Goal: Information Seeking & Learning: Learn about a topic

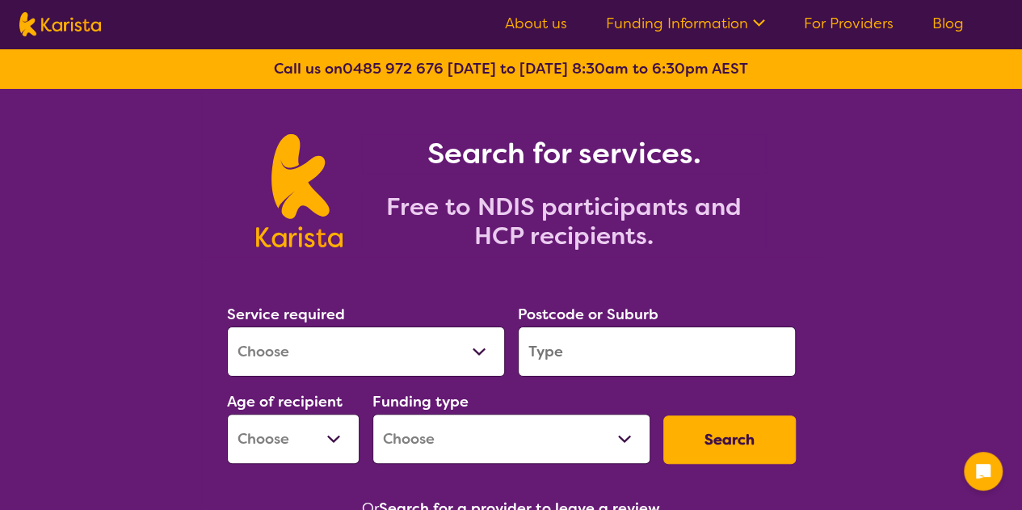
click at [424, 344] on select "Allied Health Assistant Assessment ([MEDICAL_DATA] or [MEDICAL_DATA]) Behaviour…" at bounding box center [366, 351] width 278 height 50
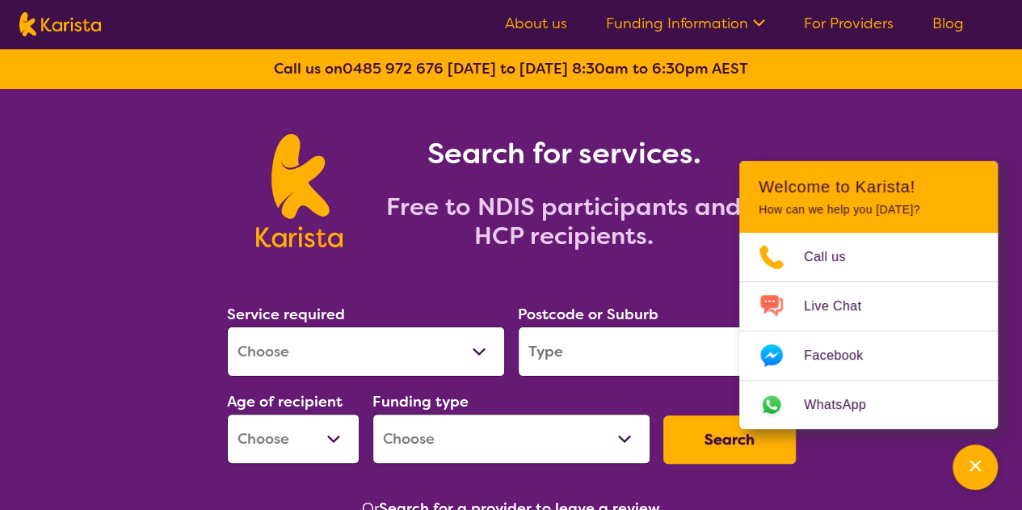
select select "[MEDICAL_DATA]"
click at [227, 326] on select "Allied Health Assistant Assessment ([MEDICAL_DATA] or [MEDICAL_DATA]) Behaviour…" at bounding box center [366, 351] width 278 height 50
click at [565, 343] on input "search" at bounding box center [657, 351] width 278 height 50
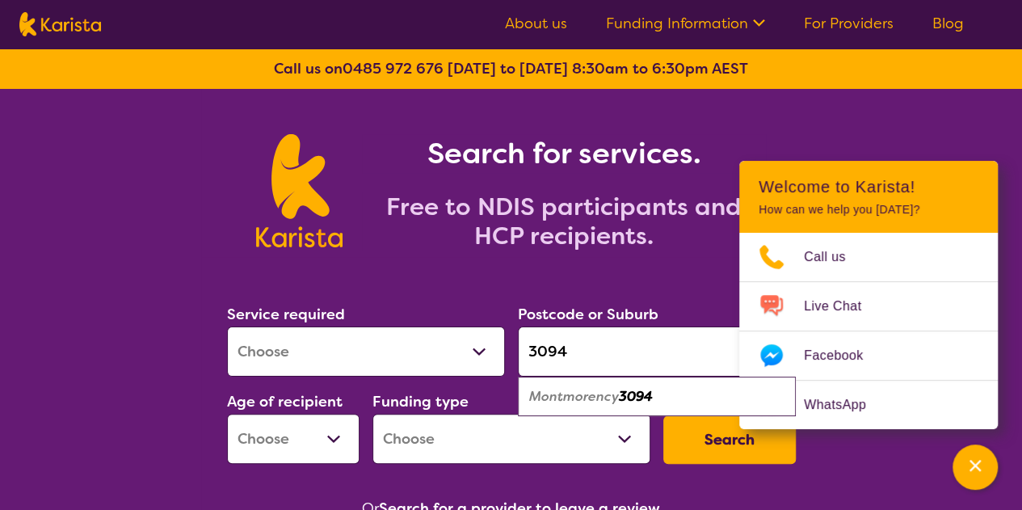
drag, startPoint x: 593, startPoint y: 347, endPoint x: 474, endPoint y: 347, distance: 118.7
click at [474, 347] on div "Service required Allied Health Assistant Assessment ([MEDICAL_DATA] or [MEDICAL…" at bounding box center [512, 383] width 582 height 174
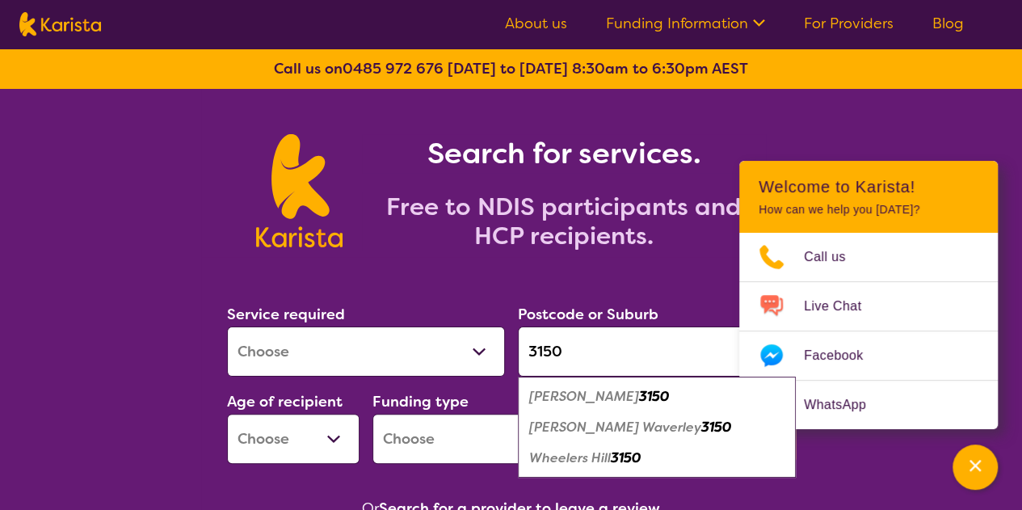
type input "3150"
click at [567, 422] on em "[PERSON_NAME] Waverley" at bounding box center [615, 426] width 172 height 17
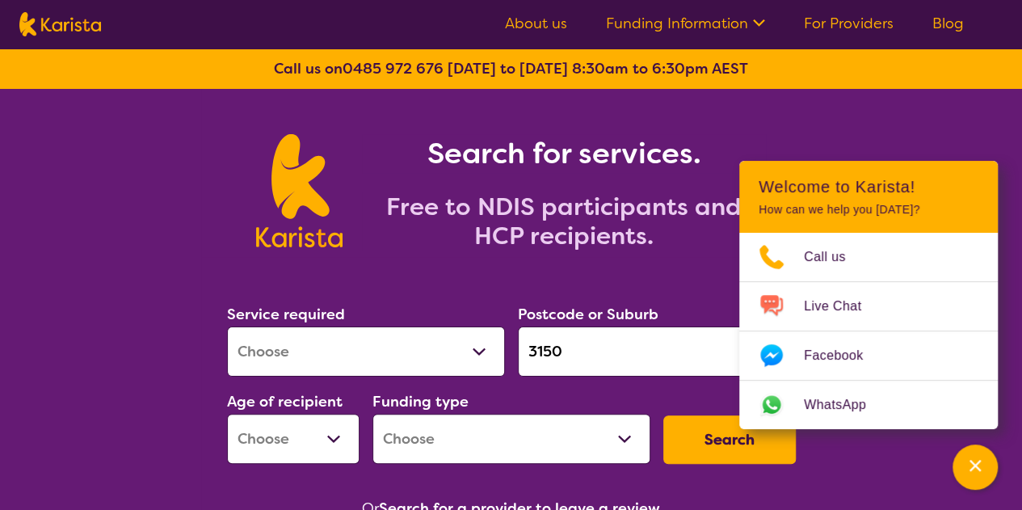
click at [313, 439] on select "Early Childhood - 0 to 9 Child - 10 to 11 Adolescent - 12 to 17 Adult - 18 to 6…" at bounding box center [293, 439] width 132 height 50
select select "EC"
click at [227, 414] on select "Early Childhood - 0 to 9 Child - 10 to 11 Adolescent - 12 to 17 Adult - 18 to 6…" at bounding box center [293, 439] width 132 height 50
click at [451, 429] on select "Home Care Package (HCP) National Disability Insurance Scheme (NDIS) I don't know" at bounding box center [511, 439] width 278 height 50
select select "NDIS"
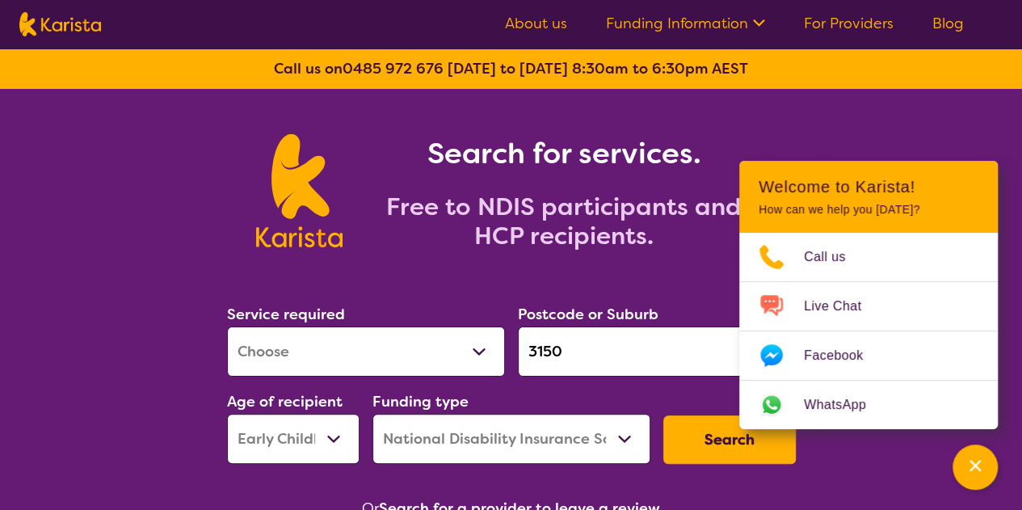
click at [372, 414] on select "Home Care Package (HCP) National Disability Insurance Scheme (NDIS) I don't know" at bounding box center [511, 439] width 278 height 50
click at [710, 443] on button "Search" at bounding box center [729, 439] width 132 height 48
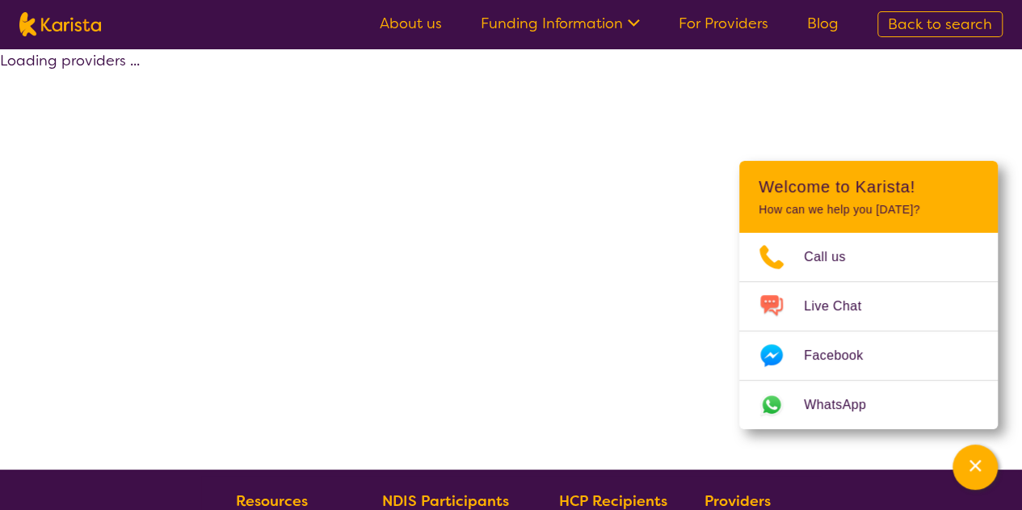
select select "by_score"
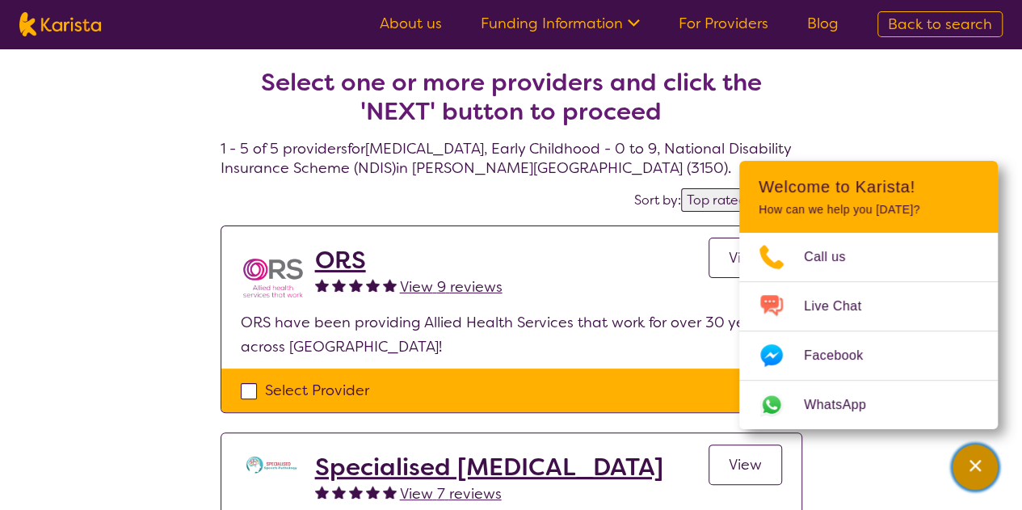
click at [972, 469] on icon "Channel Menu" at bounding box center [974, 465] width 11 height 11
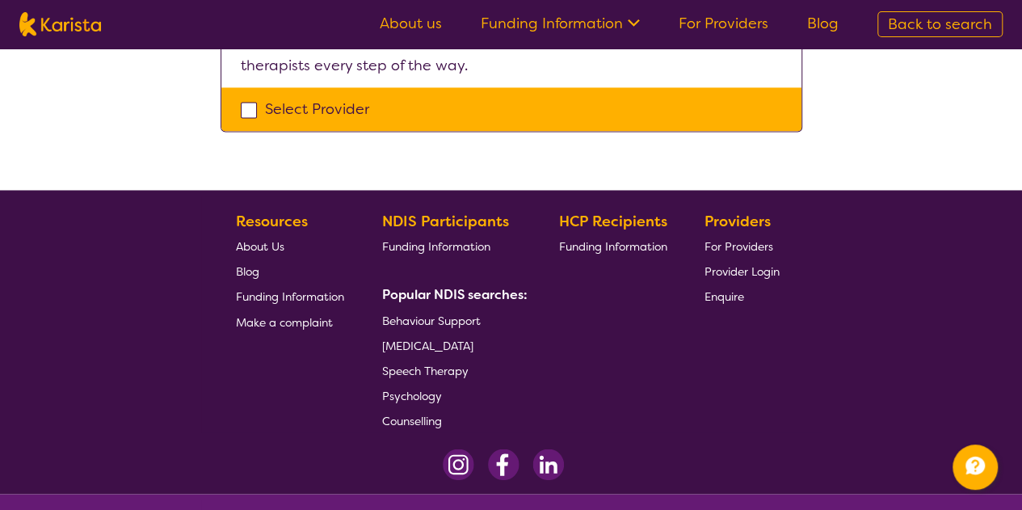
scroll to position [1297, 0]
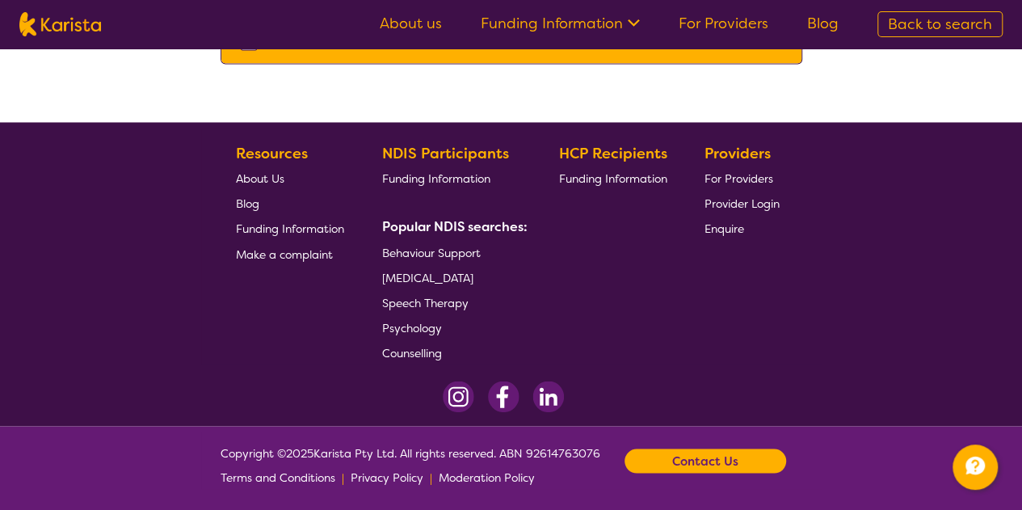
click at [255, 177] on span "About Us" at bounding box center [260, 178] width 48 height 15
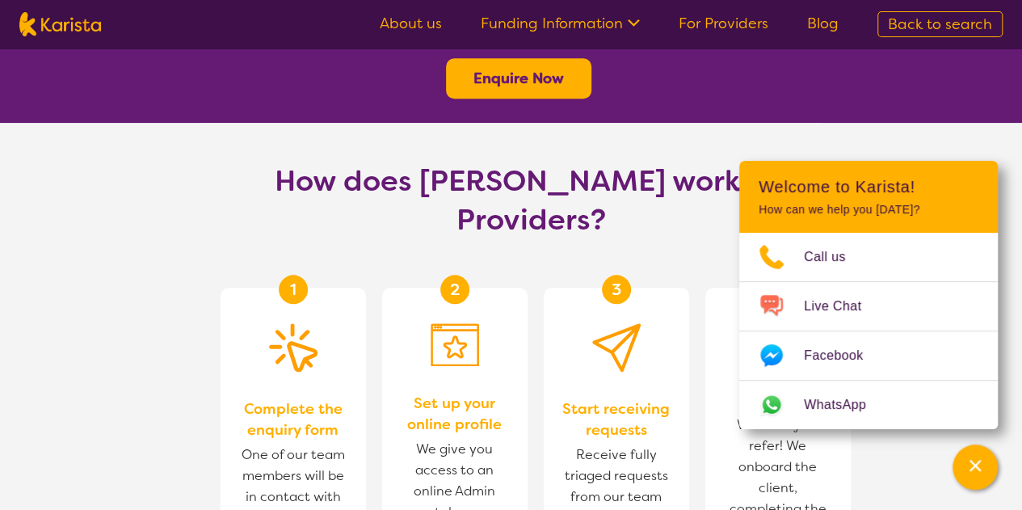
scroll to position [969, 0]
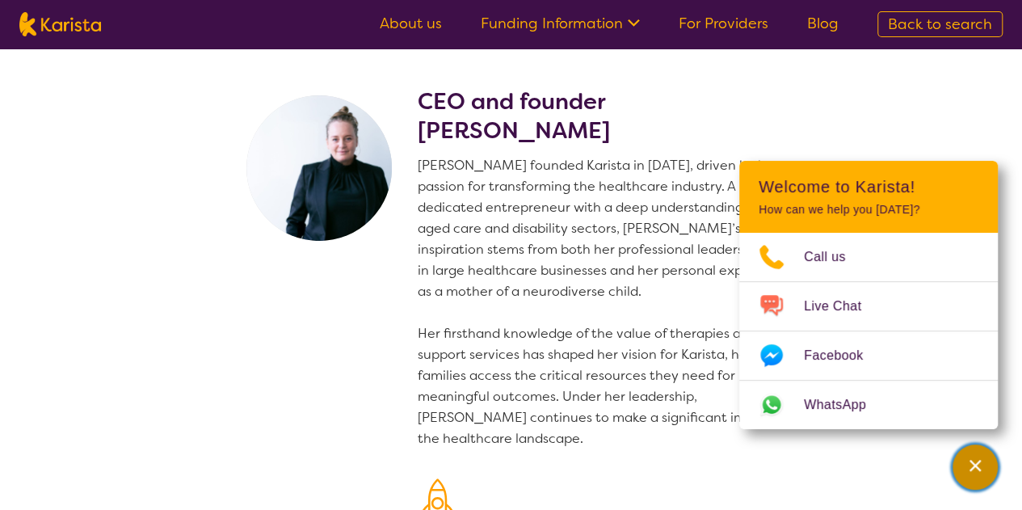
click at [982, 468] on div "Channel Menu" at bounding box center [975, 467] width 32 height 36
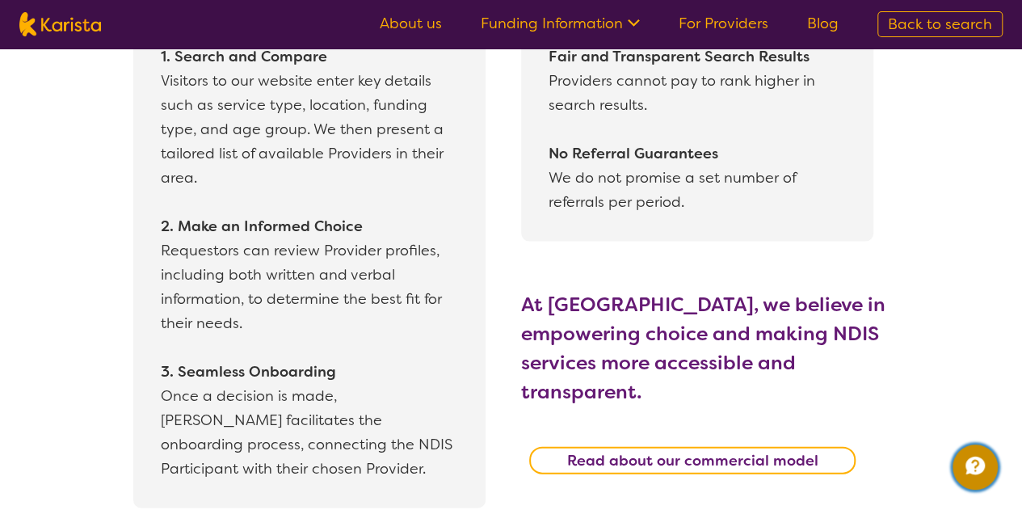
scroll to position [1535, 0]
